Goal: Information Seeking & Learning: Learn about a topic

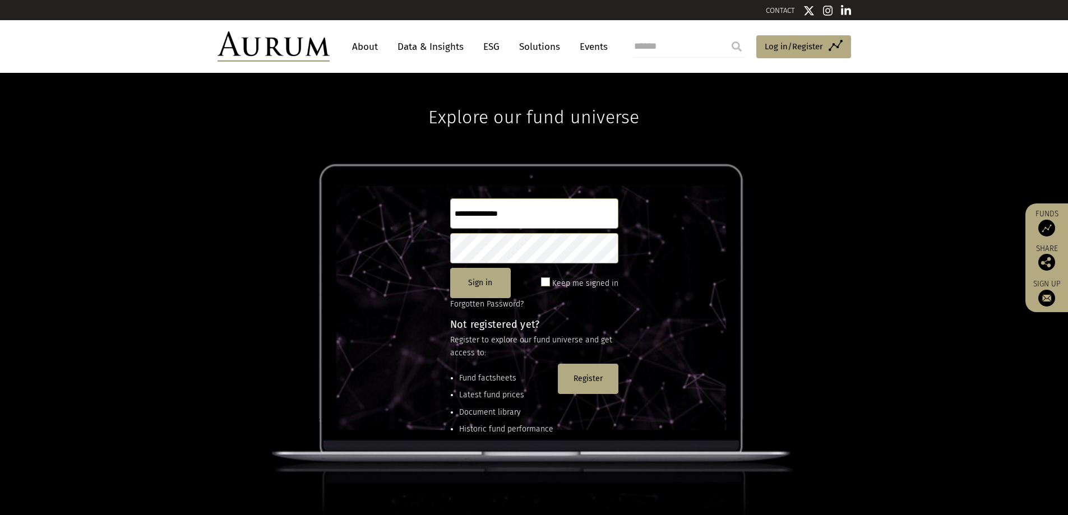
click at [512, 217] on input "text" at bounding box center [534, 213] width 168 height 30
click at [519, 214] on input "text" at bounding box center [534, 213] width 168 height 30
type input "**********"
click at [490, 281] on button "Sign in" at bounding box center [480, 283] width 61 height 30
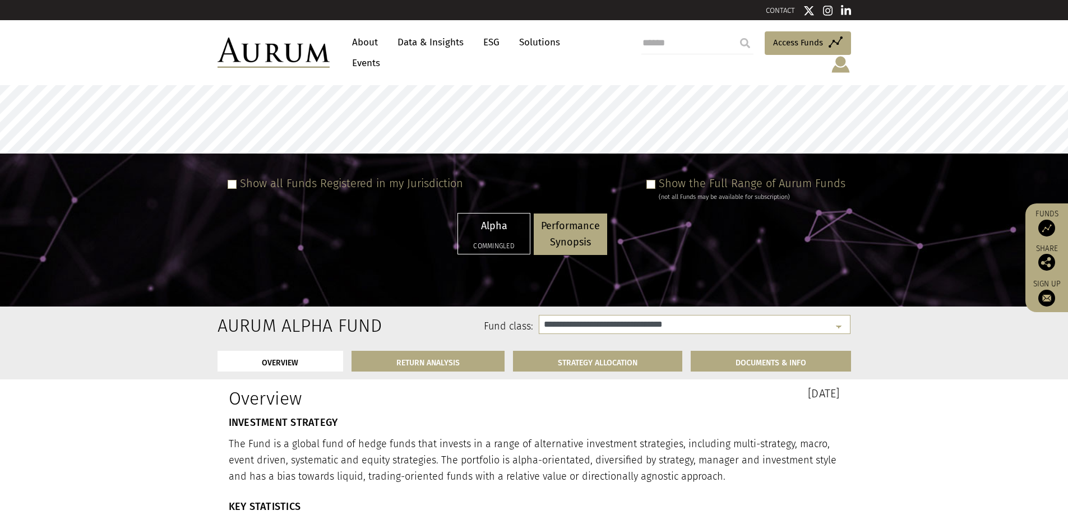
select select "**********"
click at [655, 180] on span at bounding box center [650, 184] width 9 height 9
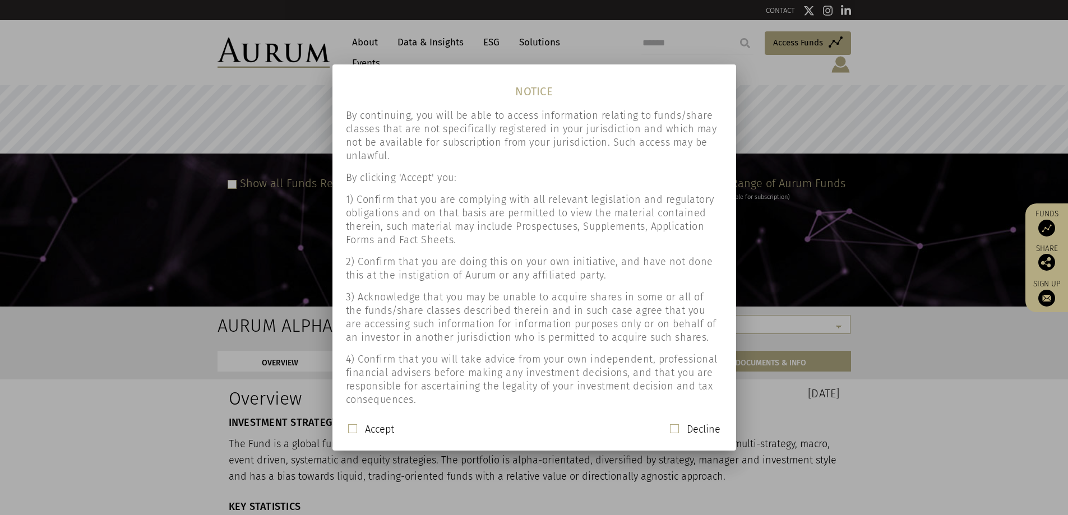
click at [357, 429] on span at bounding box center [352, 428] width 9 height 9
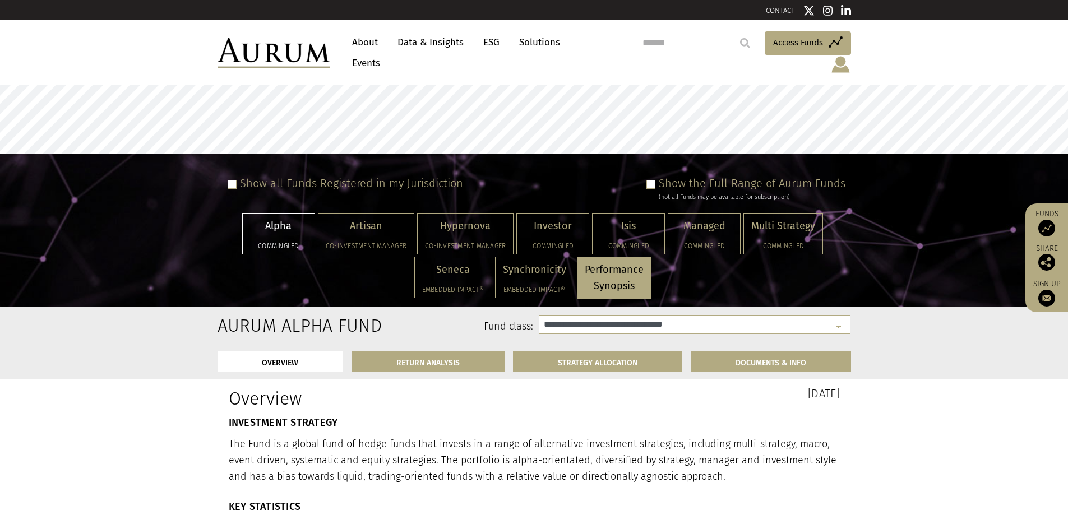
click at [653, 180] on span at bounding box center [650, 184] width 9 height 9
click at [655, 180] on span at bounding box center [650, 184] width 9 height 9
click at [544, 262] on p "Synchronicity" at bounding box center [534, 270] width 63 height 16
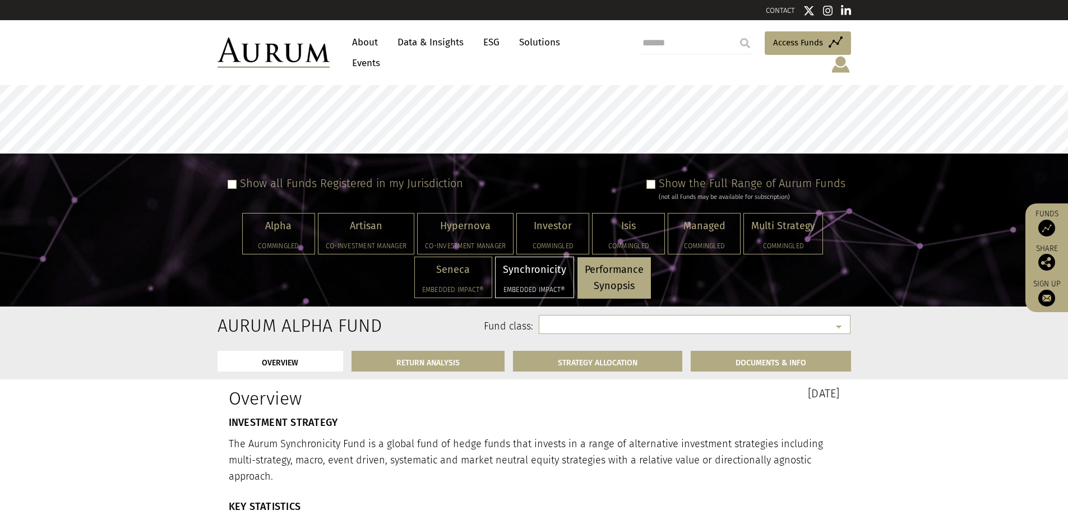
select select "**********"
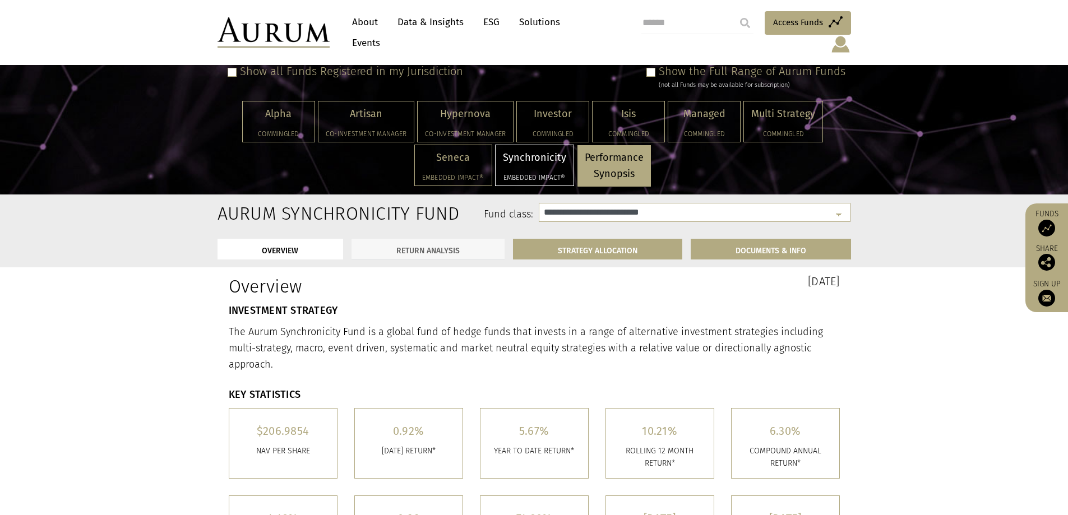
click at [445, 242] on link "RETURN ANALYSIS" at bounding box center [428, 249] width 153 height 21
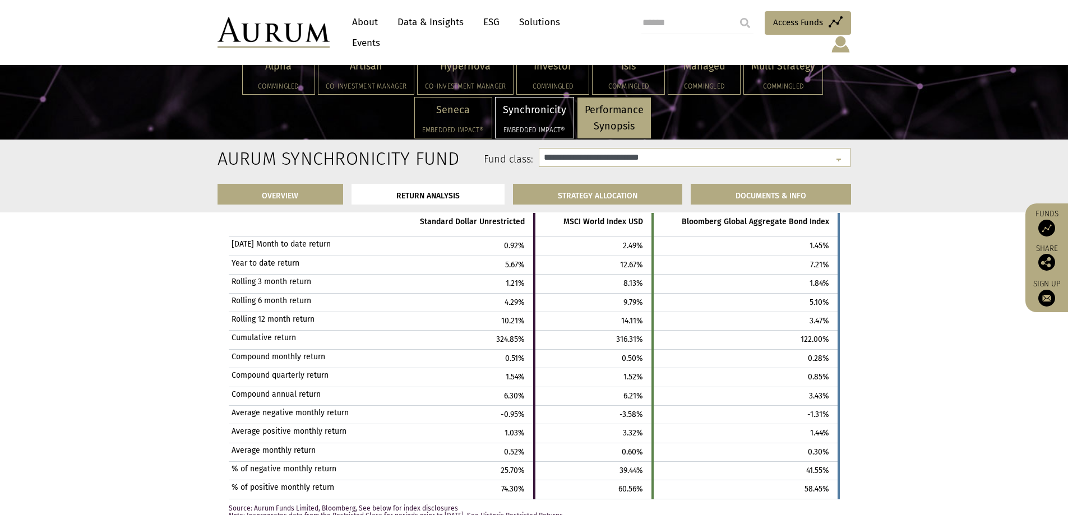
scroll to position [2151, 0]
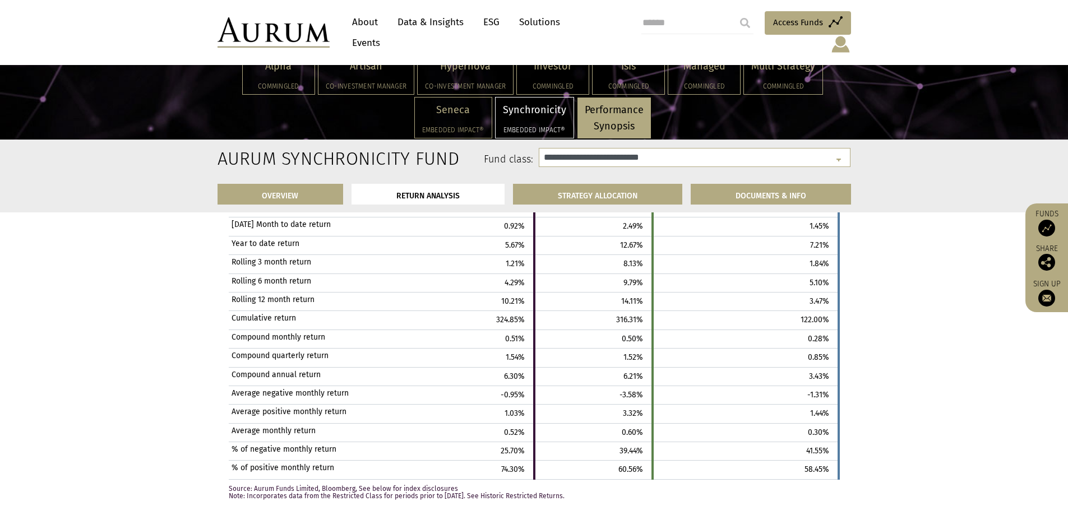
click at [841, 35] on img at bounding box center [840, 44] width 21 height 19
click at [845, 80] on link "Preferences" at bounding box center [840, 91] width 84 height 23
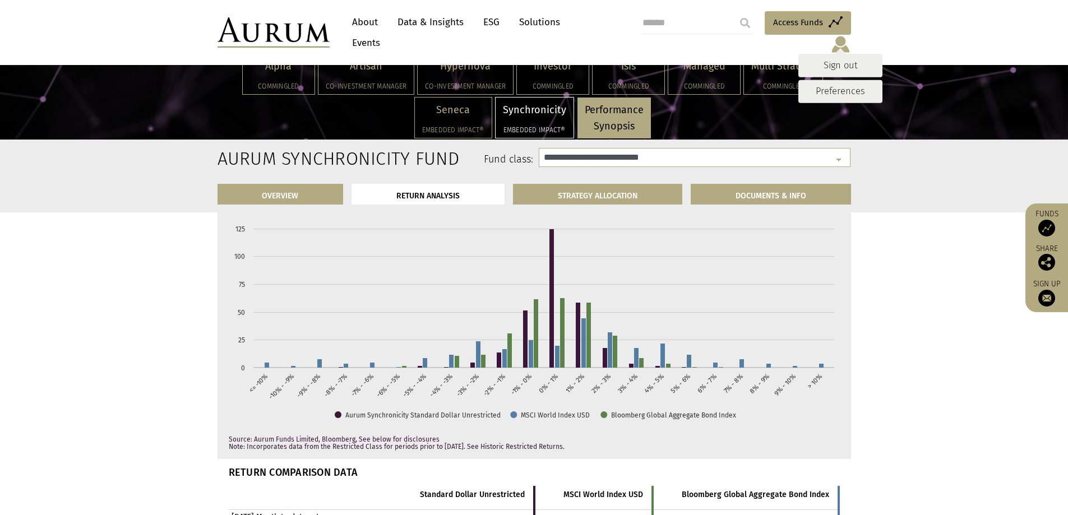
scroll to position [1759, 0]
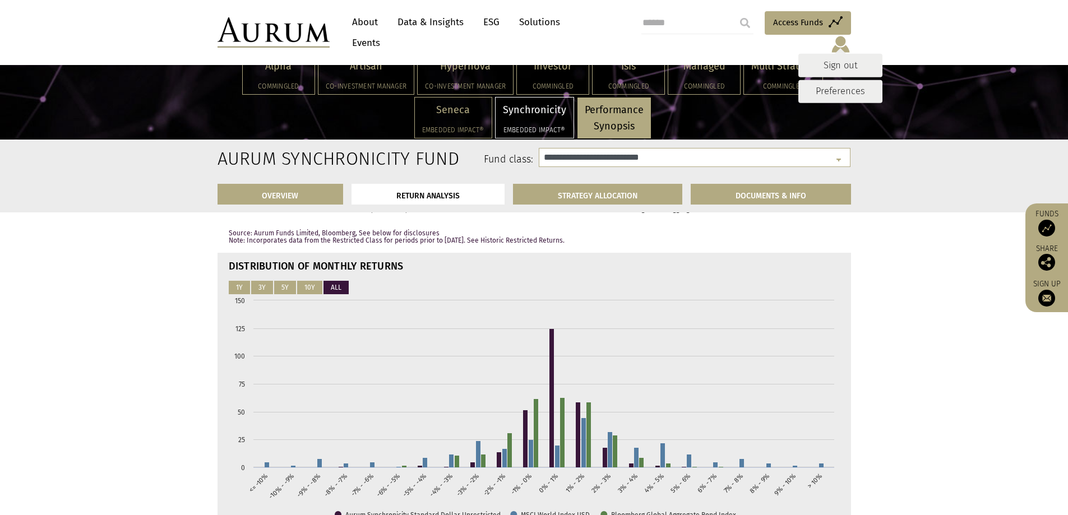
click at [845, 54] on link "Sign out" at bounding box center [840, 65] width 84 height 23
